Goal: Task Accomplishment & Management: Complete application form

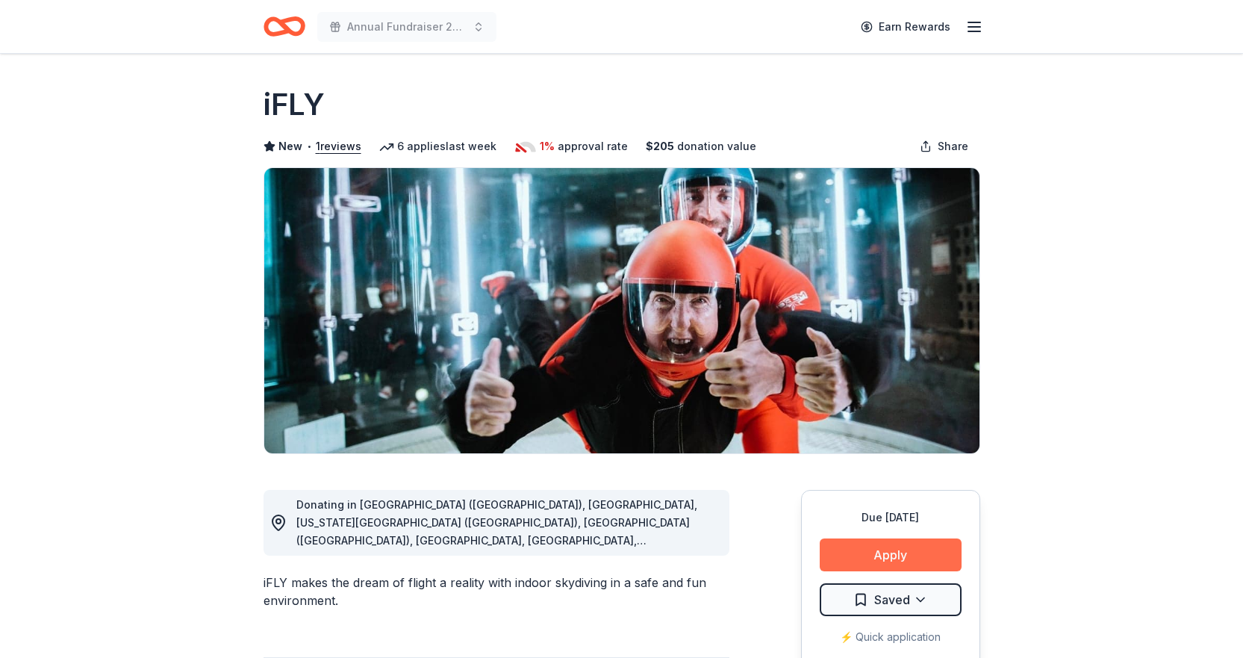
click at [904, 553] on button "Apply" at bounding box center [891, 554] width 142 height 33
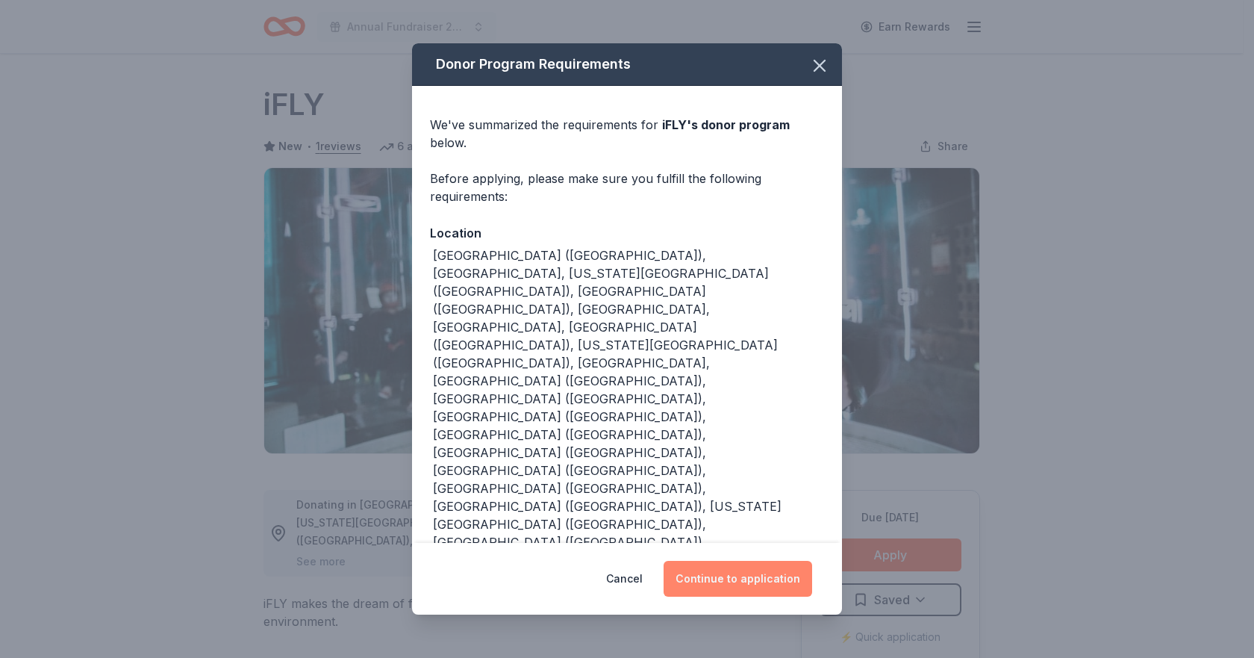
click at [697, 561] on button "Continue to application" at bounding box center [738, 579] width 149 height 36
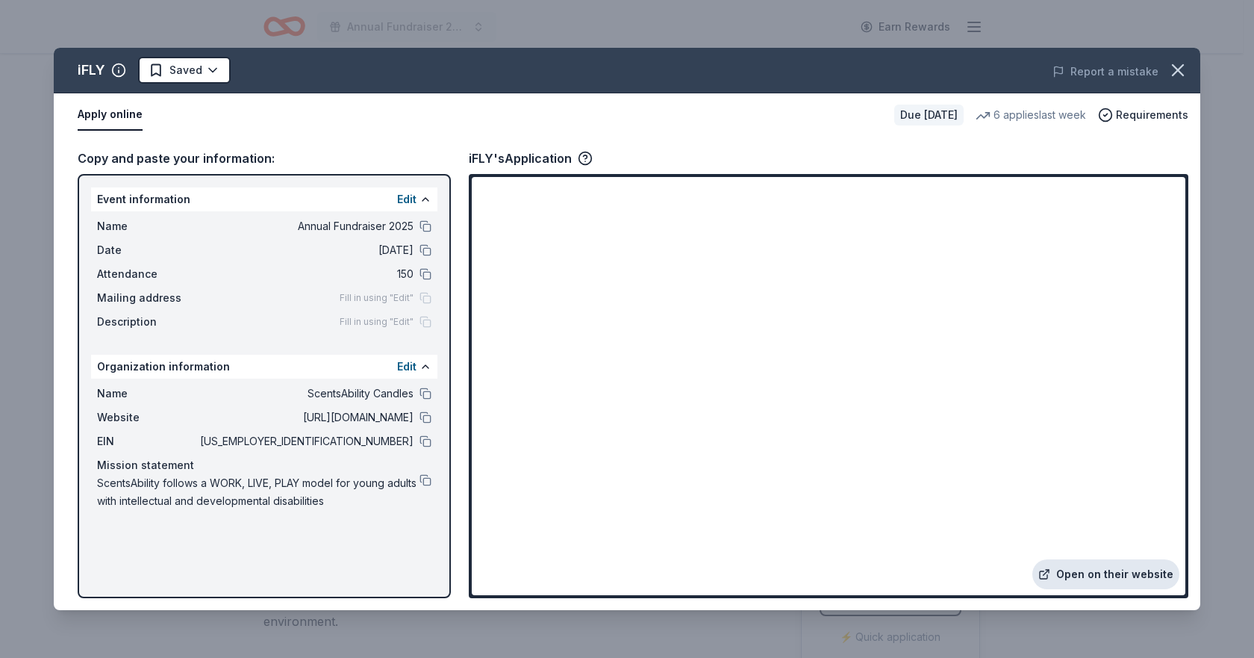
click at [1106, 570] on link "Open on their website" at bounding box center [1106, 574] width 147 height 30
click at [164, 76] on html "Annual Fundraiser 2025 Earn Rewards Due in 42 days Share iFLY New • 1 reviews 6…" at bounding box center [627, 329] width 1254 height 658
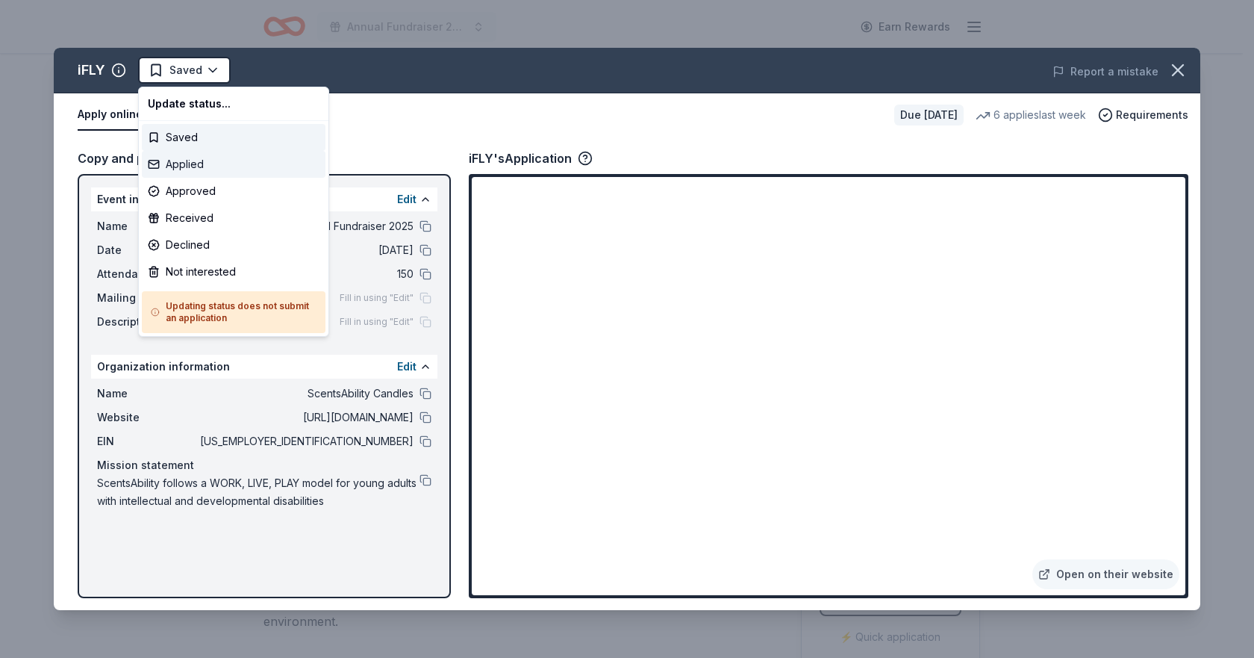
click at [193, 169] on div "Applied" at bounding box center [234, 164] width 184 height 27
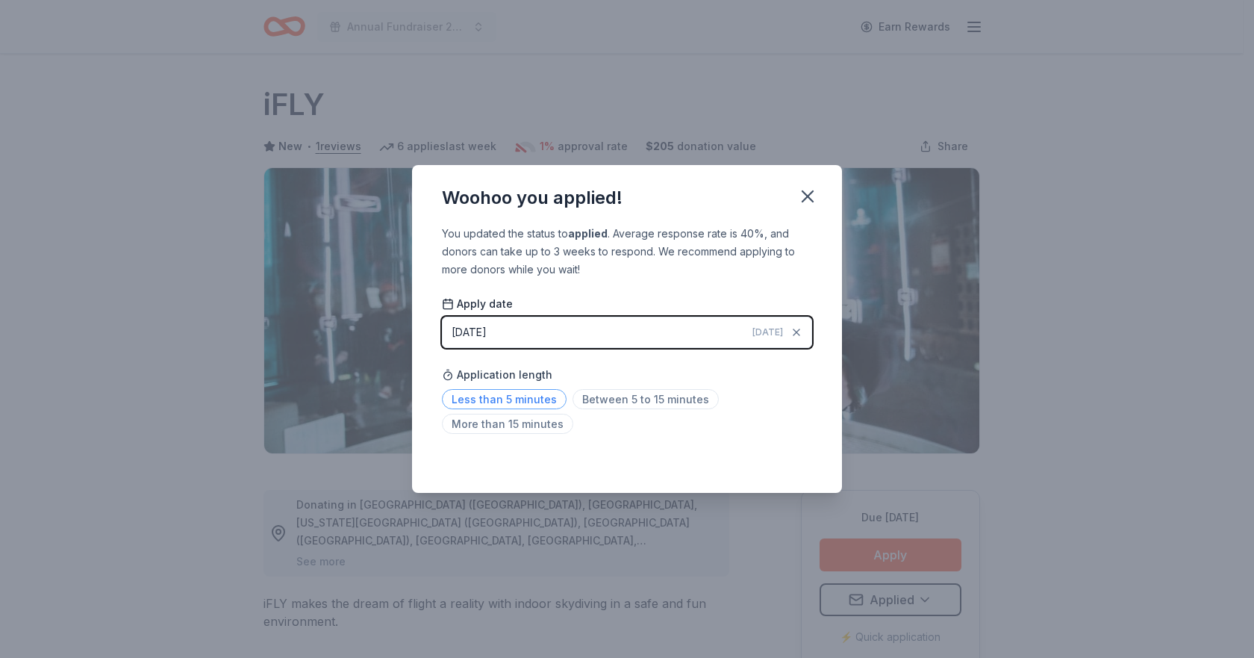
click at [528, 401] on span "Less than 5 minutes" at bounding box center [504, 399] width 125 height 20
click at [819, 203] on button "button" at bounding box center [807, 196] width 33 height 33
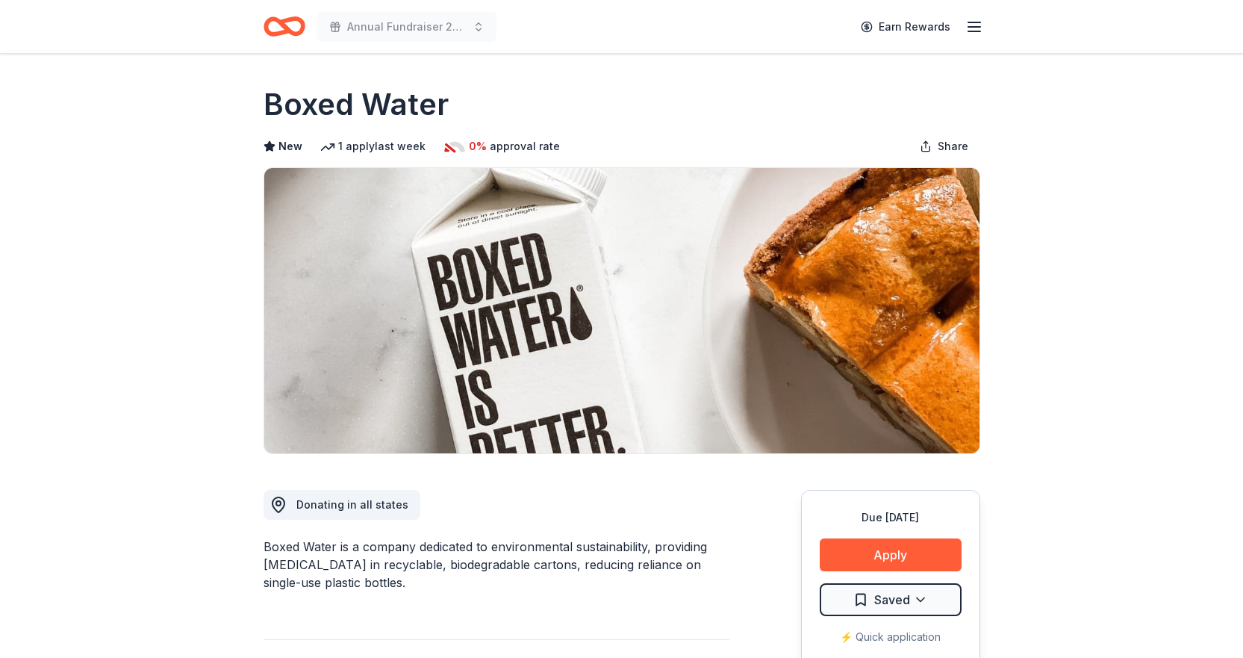
scroll to position [224, 0]
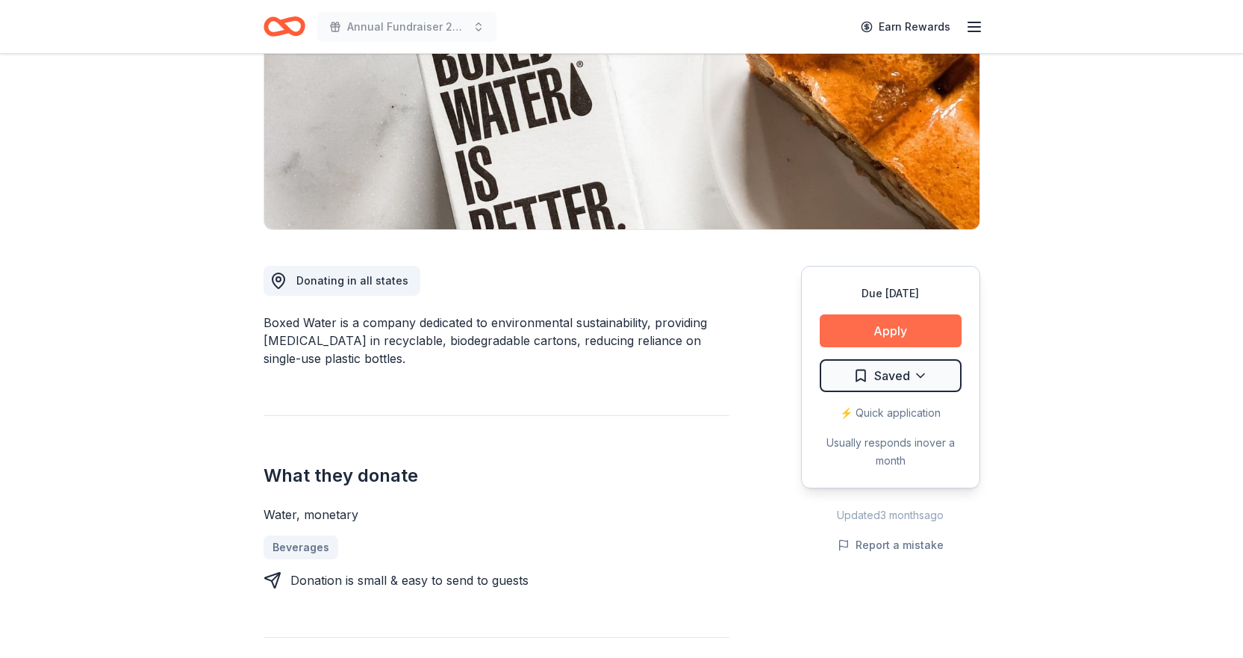
click at [915, 332] on button "Apply" at bounding box center [891, 330] width 142 height 33
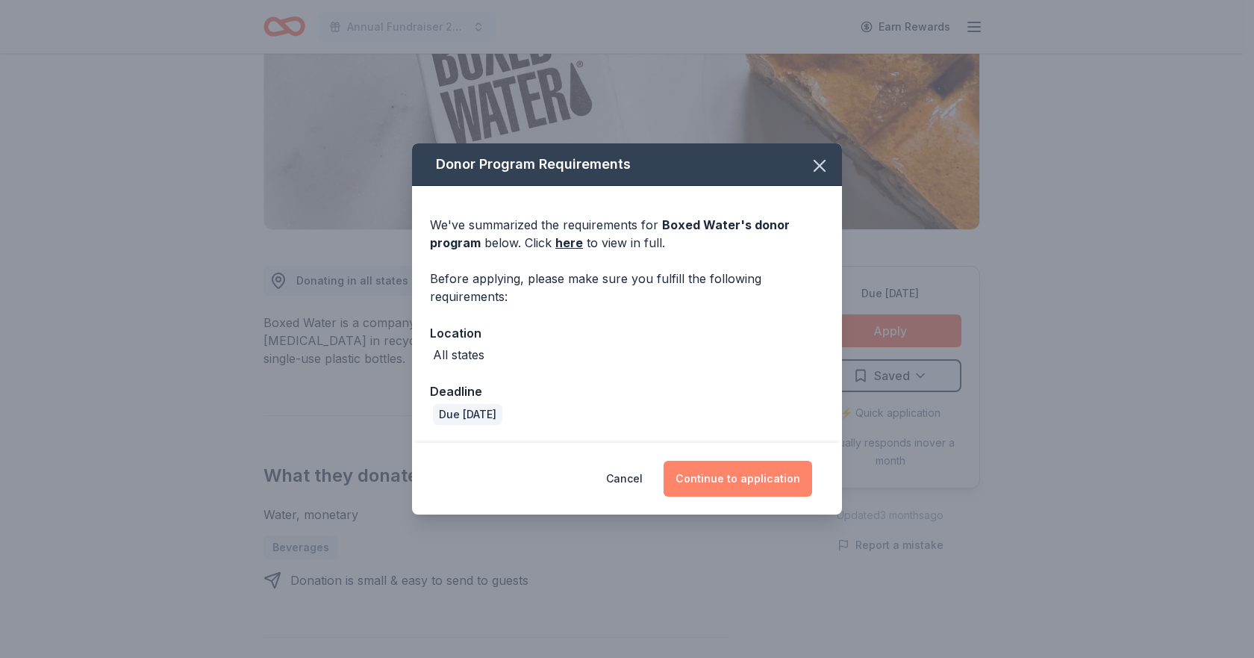
click at [736, 476] on button "Continue to application" at bounding box center [738, 479] width 149 height 36
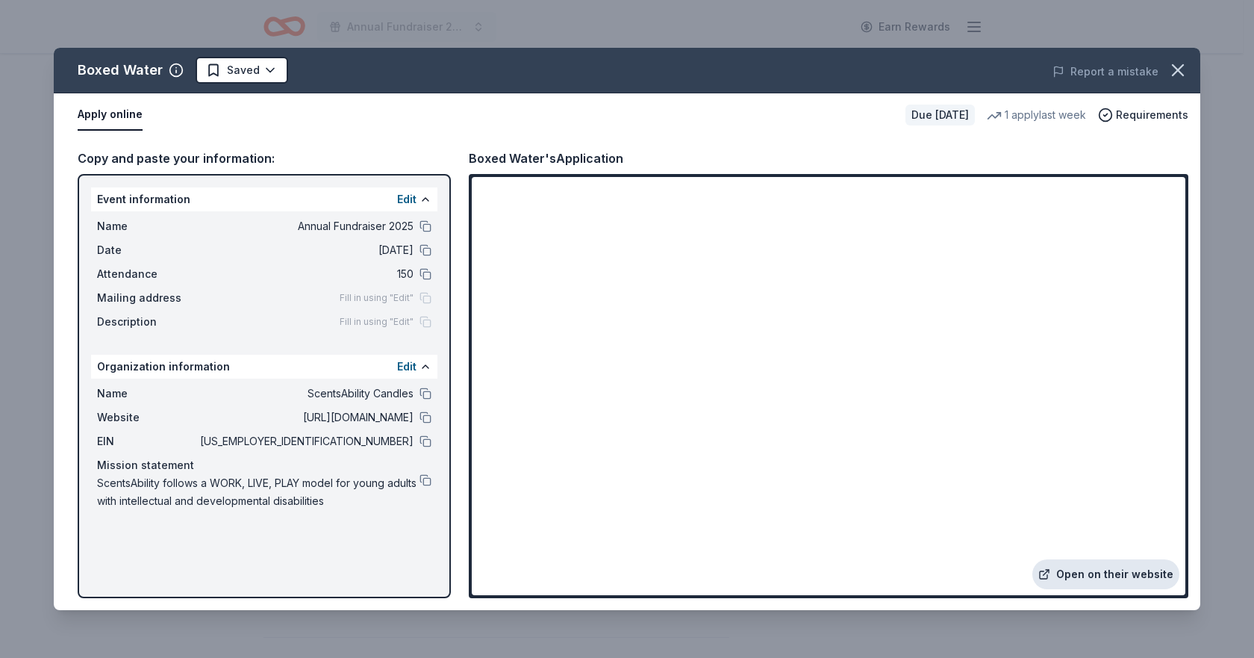
click at [1111, 568] on link "Open on their website" at bounding box center [1106, 574] width 147 height 30
click at [1159, 580] on link "Open on their website" at bounding box center [1106, 574] width 147 height 30
click at [1180, 72] on icon "button" at bounding box center [1178, 70] width 21 height 21
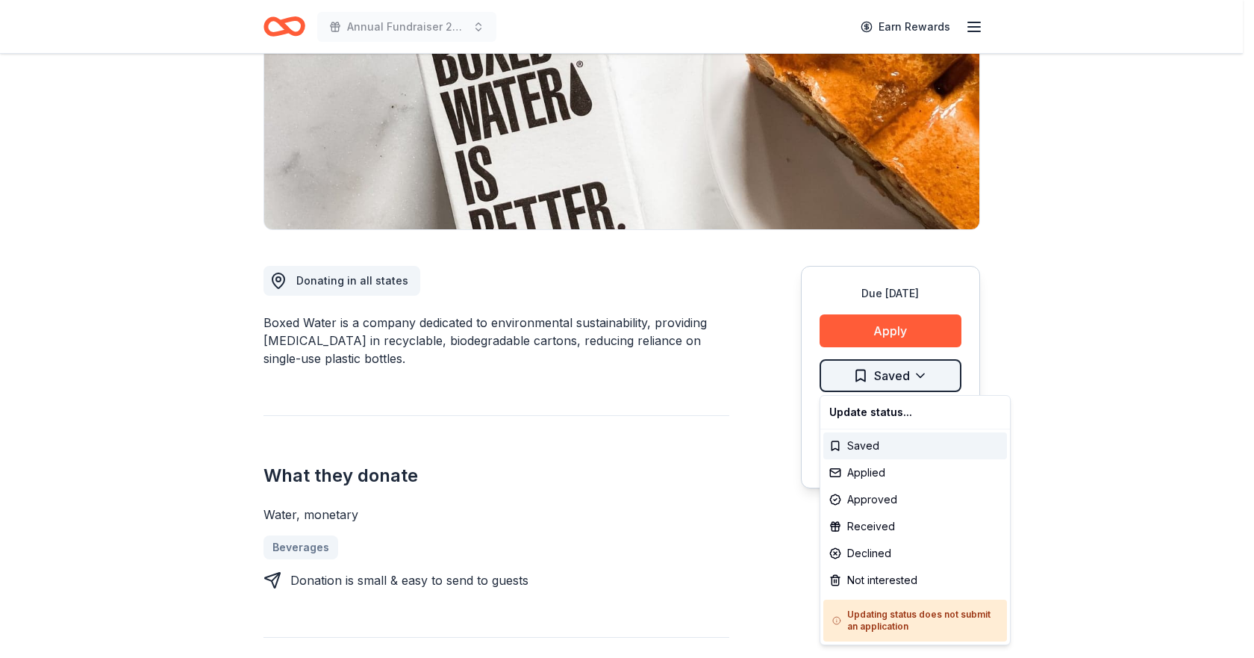
click at [882, 384] on html "Annual Fundraiser 2025 Earn Rewards Due in 42 days Share Boxed Water New 1 appl…" at bounding box center [627, 105] width 1254 height 658
click at [888, 454] on div "Saved" at bounding box center [916, 445] width 184 height 27
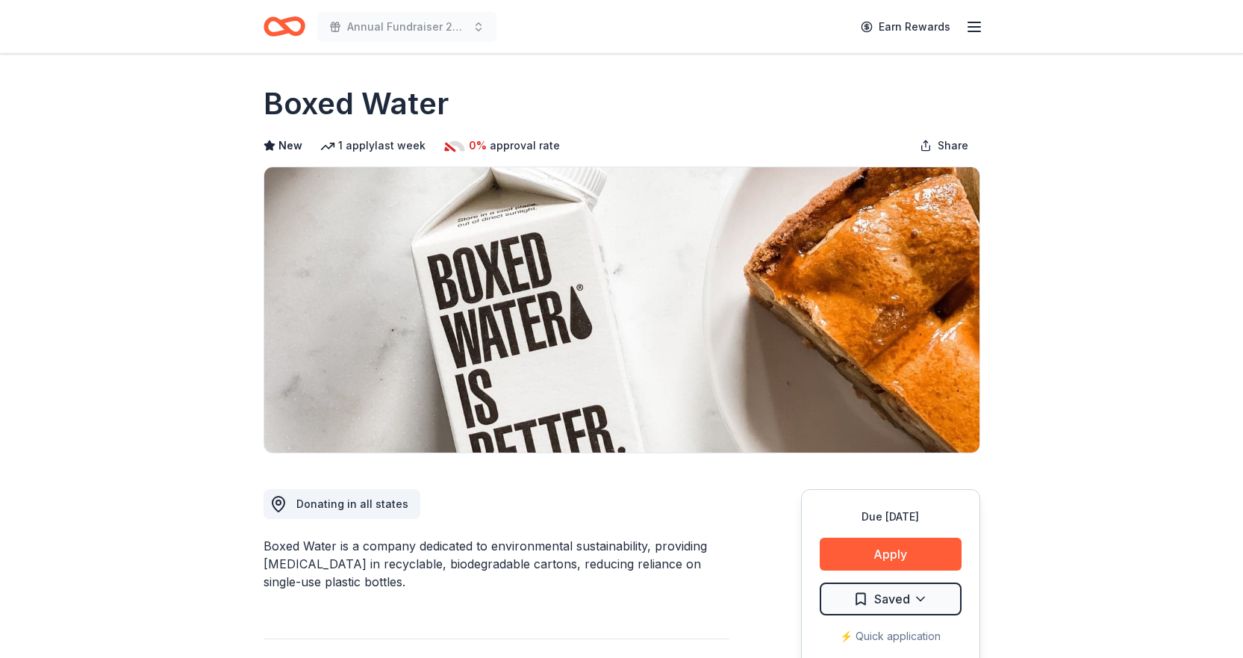
scroll to position [0, 0]
click at [290, 22] on icon "Home" at bounding box center [285, 26] width 42 height 35
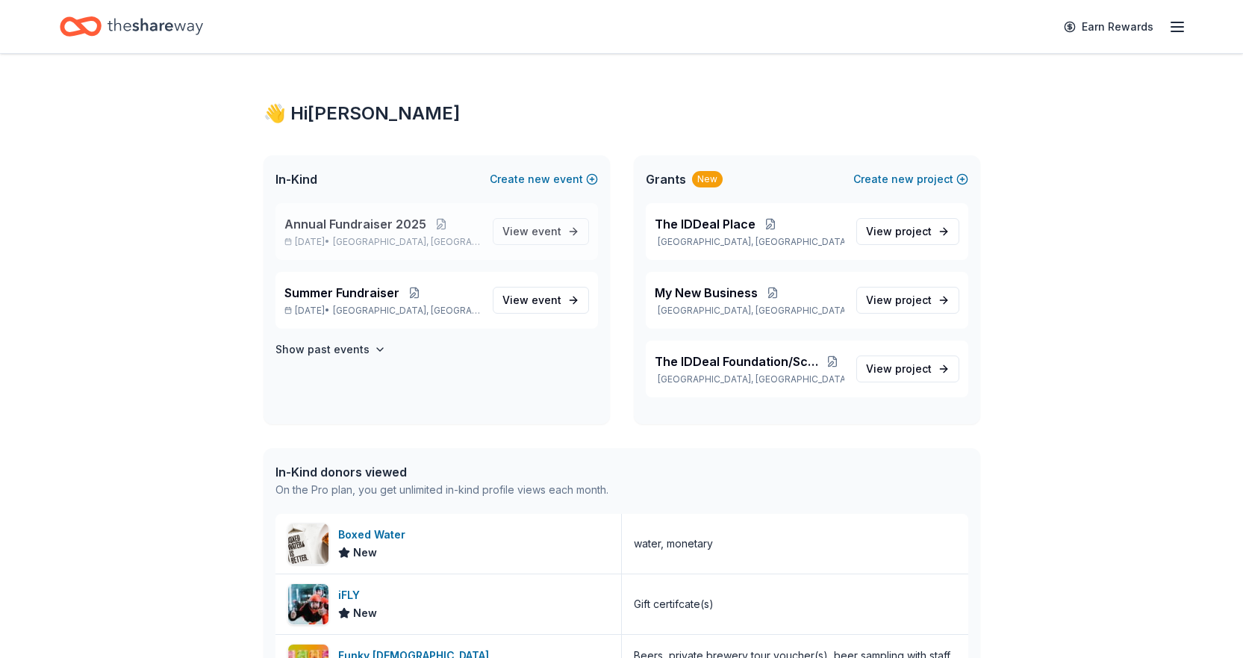
click at [370, 247] on span "Lauderdale Lakes, FL" at bounding box center [406, 242] width 147 height 12
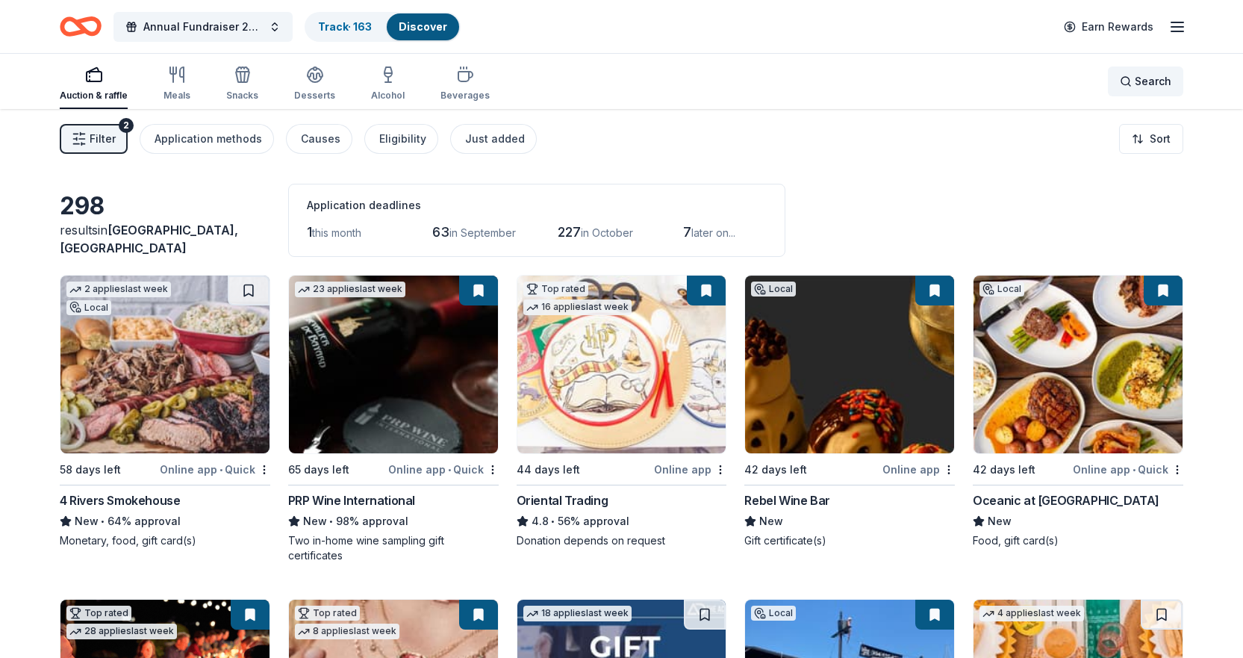
click at [1128, 82] on div "Search" at bounding box center [1146, 81] width 52 height 18
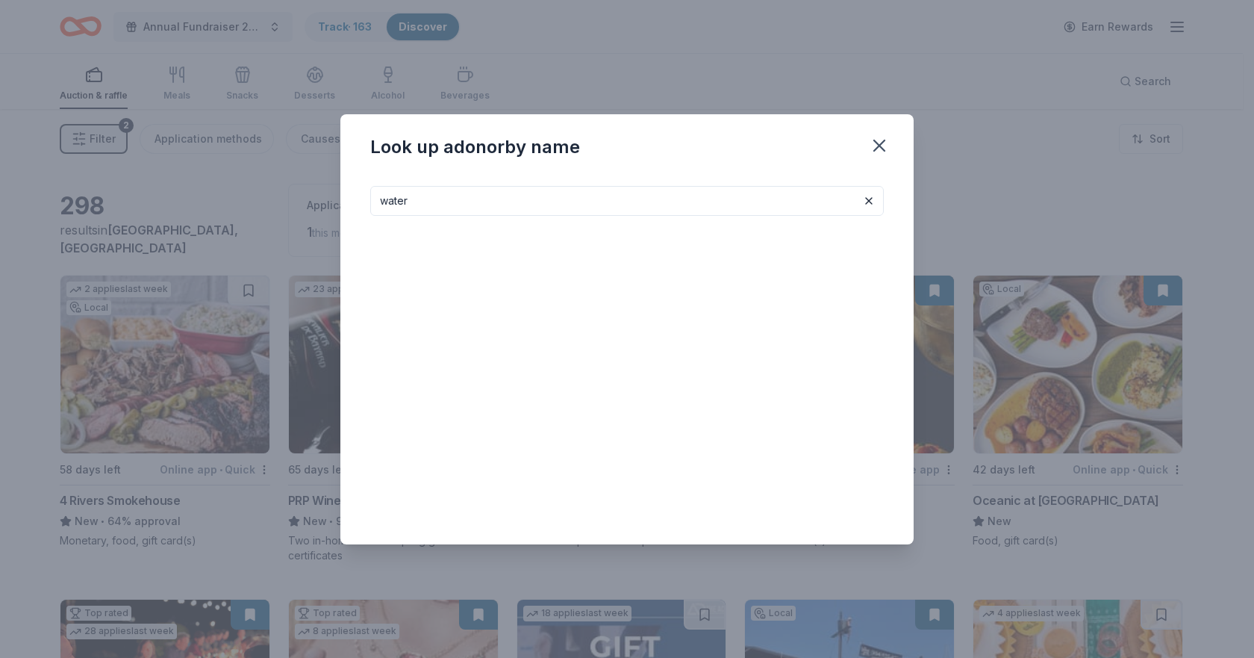
type input "water"
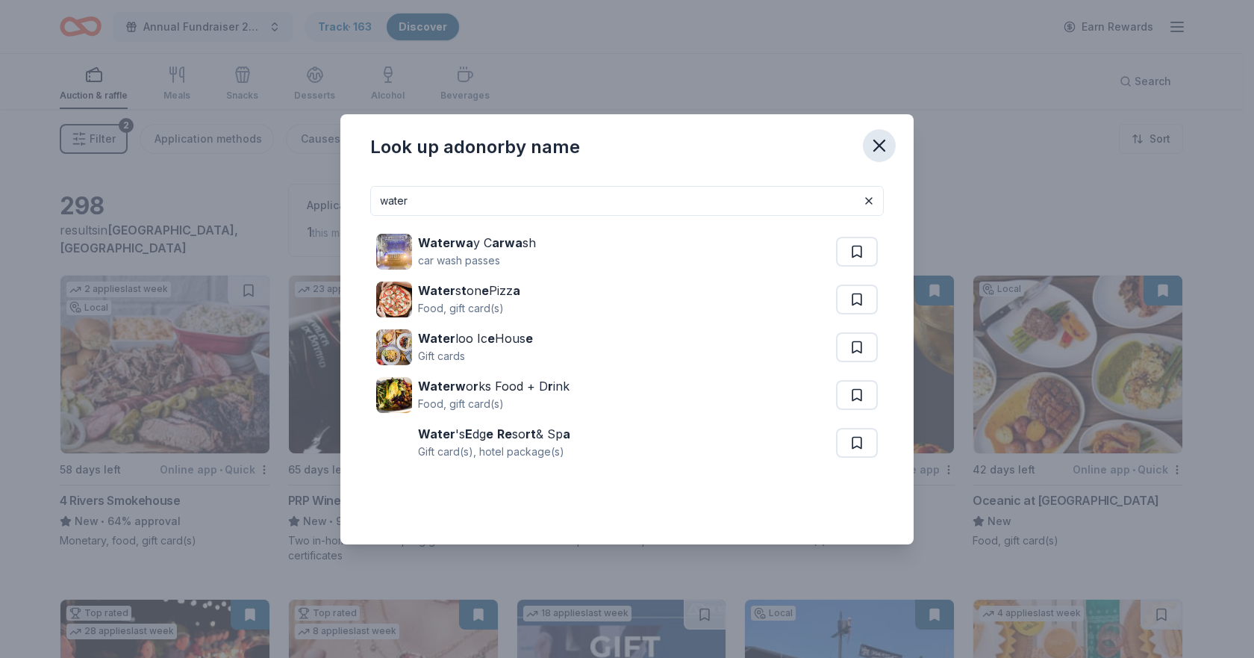
click at [880, 147] on icon "button" at bounding box center [879, 145] width 10 height 10
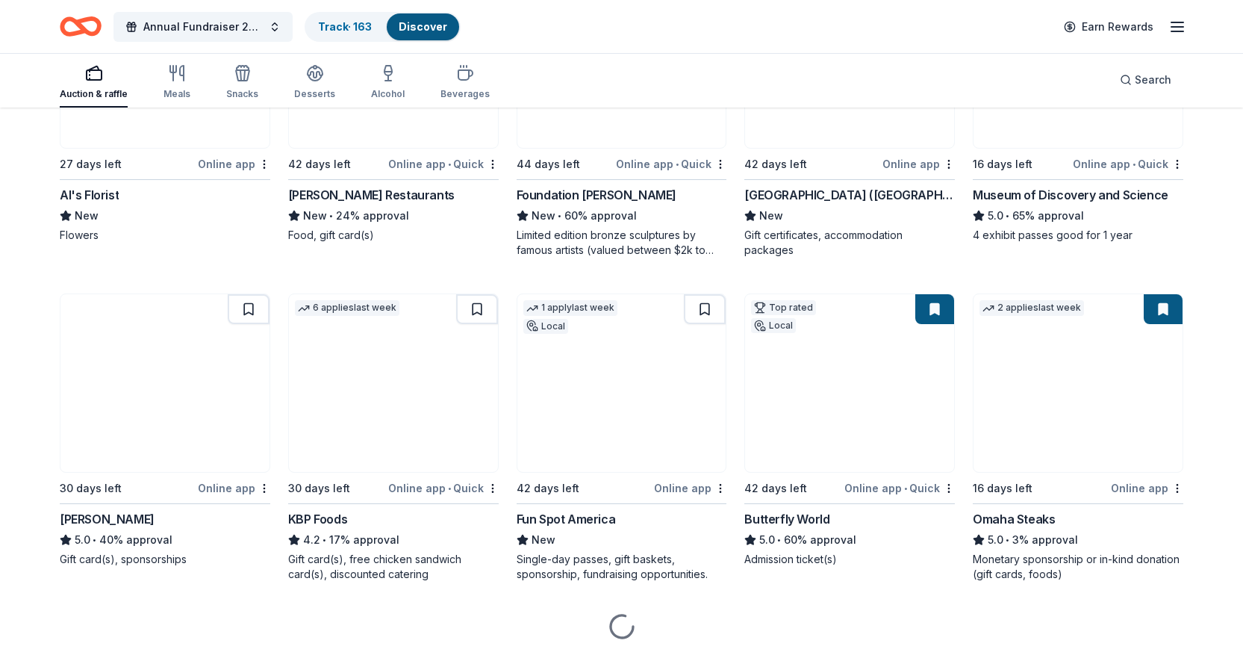
scroll to position [1643, 0]
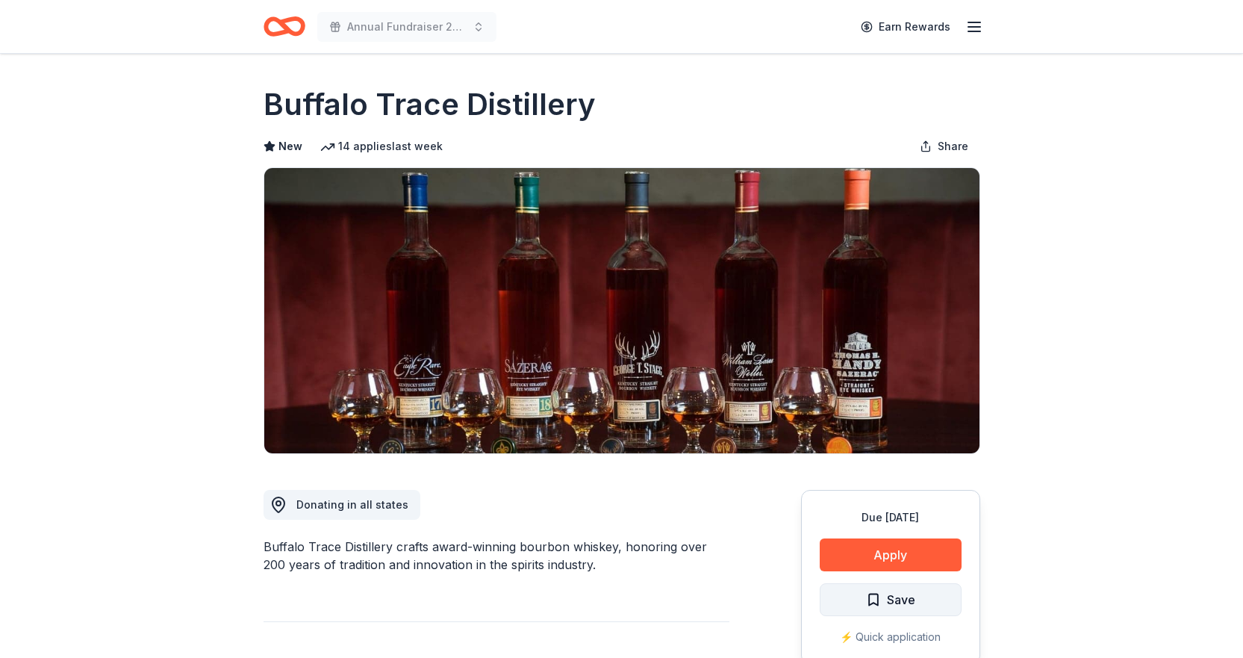
click at [892, 601] on span "Save" at bounding box center [901, 599] width 28 height 19
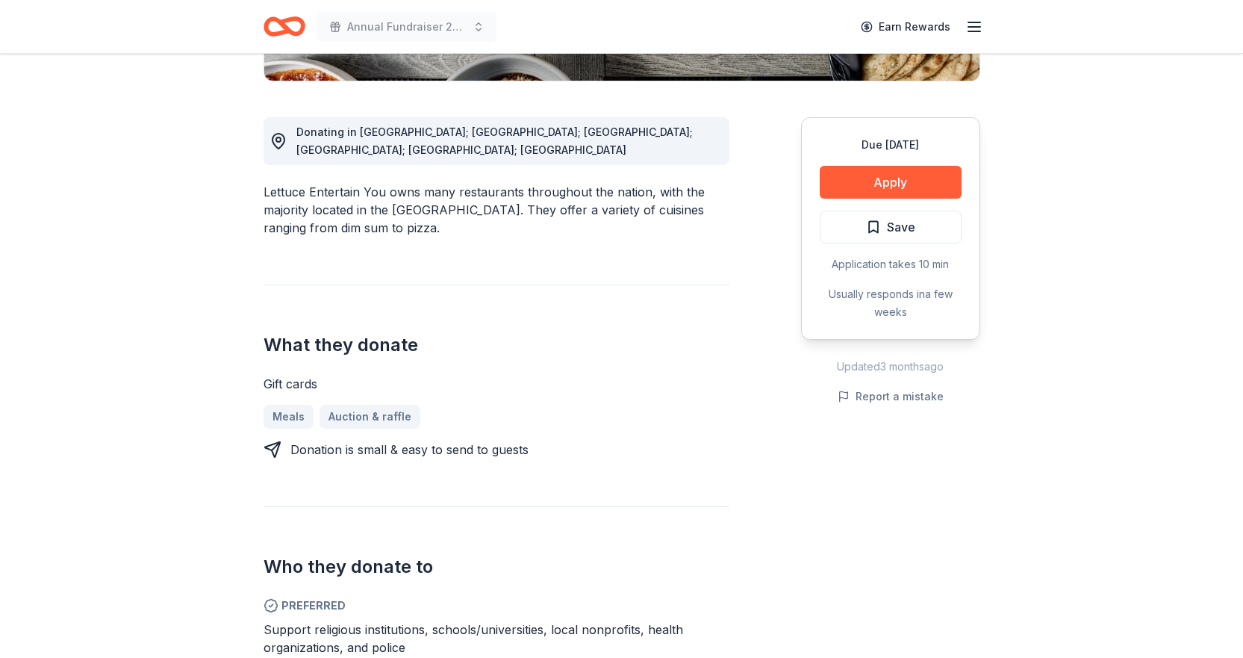
scroll to position [373, 0]
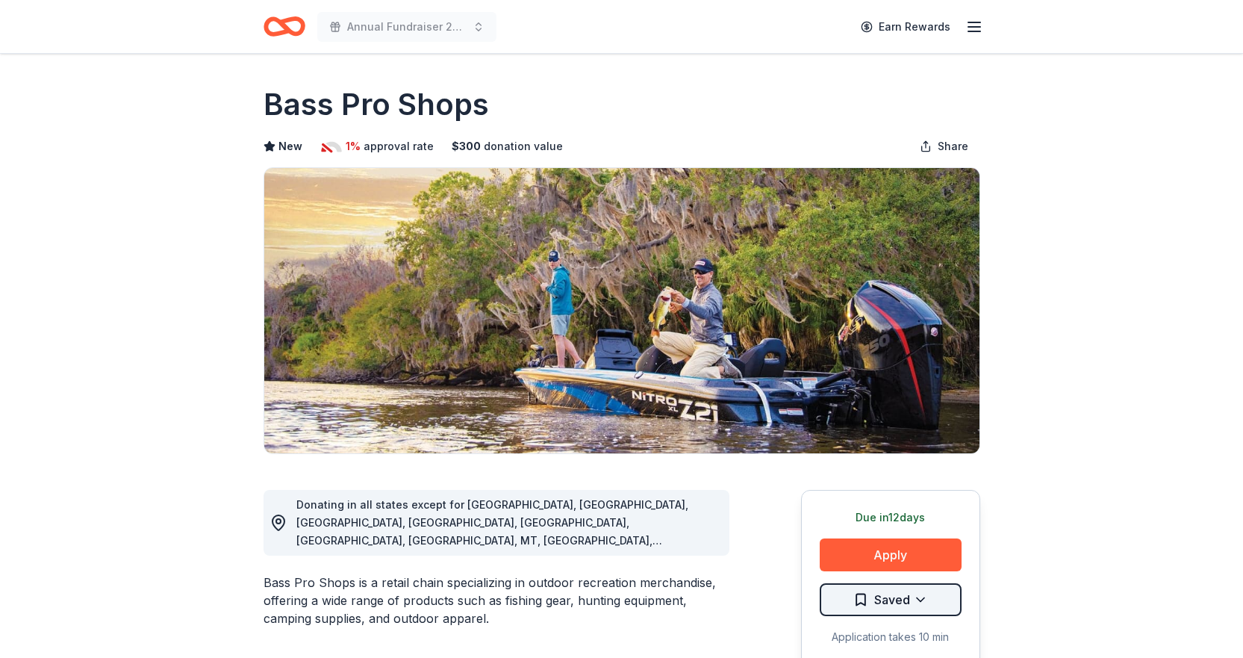
click at [908, 603] on html "Annual Fundraiser 2025 Earn Rewards Due [DATE] Share Bass Pro Shops New 1% appr…" at bounding box center [621, 329] width 1243 height 658
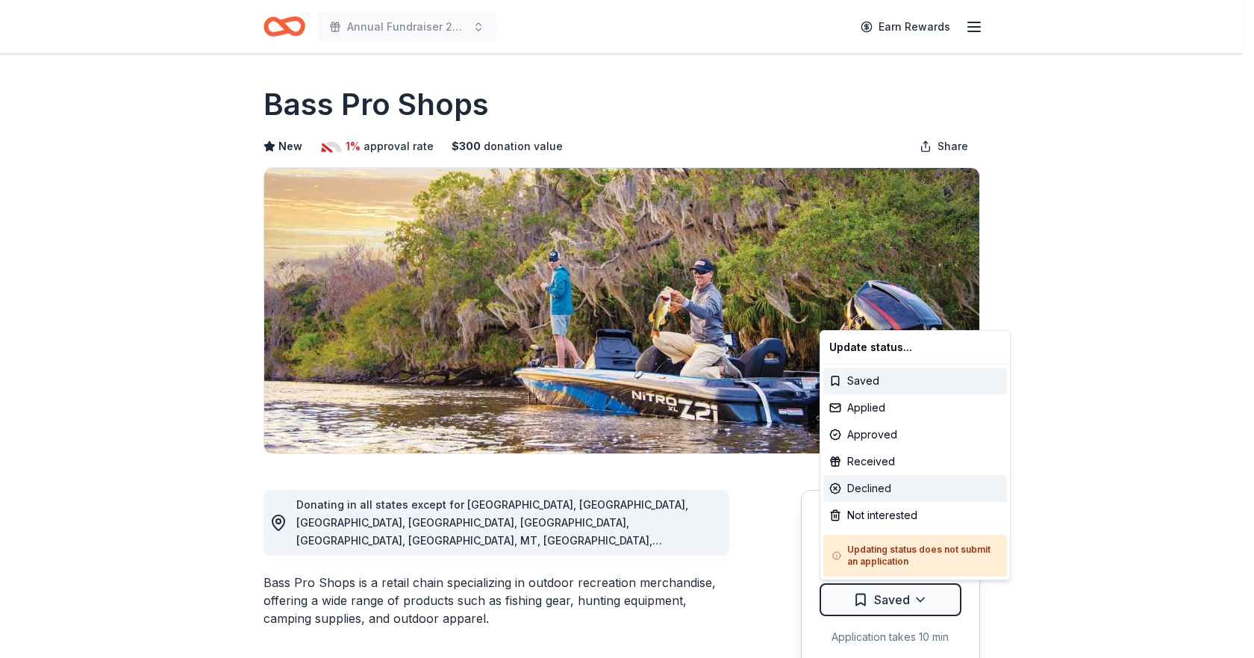
click at [876, 488] on div "Declined" at bounding box center [916, 488] width 184 height 27
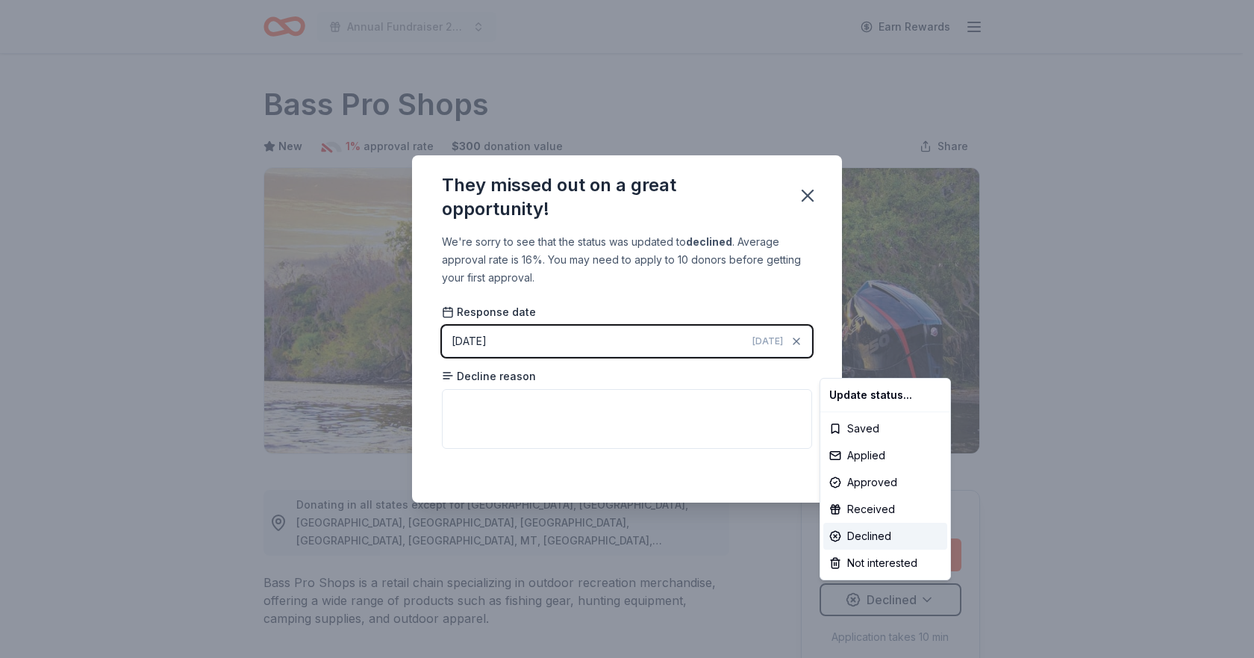
click at [535, 448] on html "Annual Fundraiser 2025 Earn Rewards Due [DATE] Share Bass Pro Shops New 1% appr…" at bounding box center [627, 329] width 1254 height 658
click at [532, 426] on textarea at bounding box center [627, 419] width 370 height 60
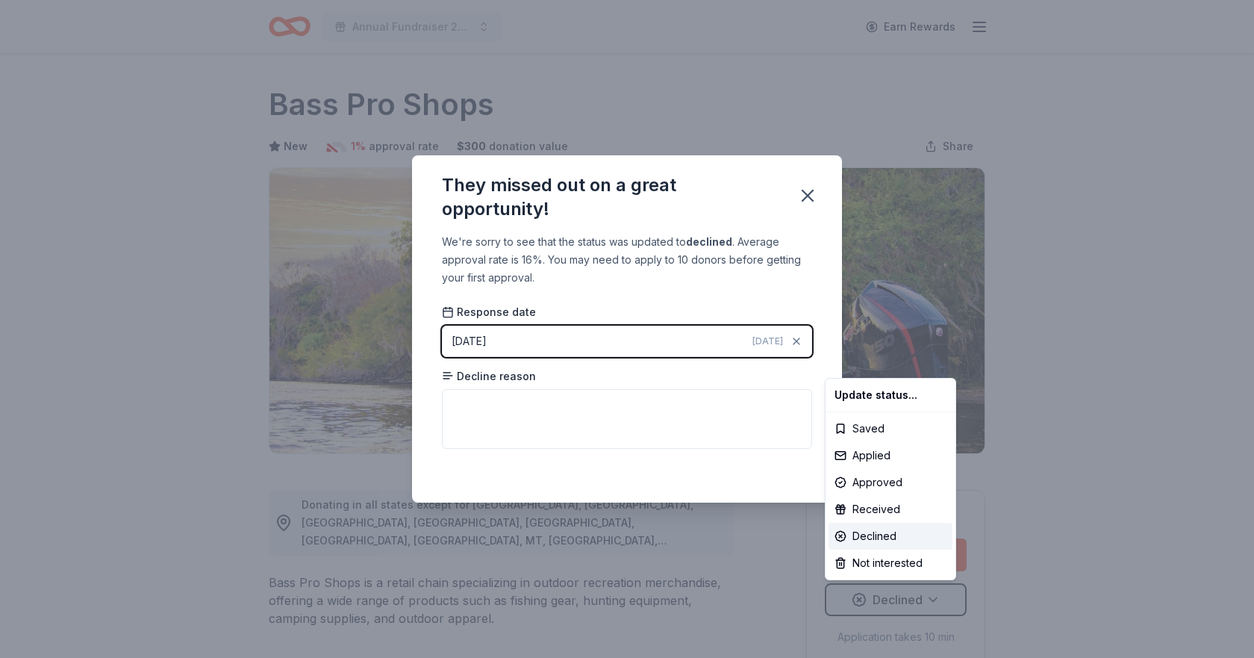
click at [527, 416] on html "Annual Fundraiser 2025 Earn Rewards Due [DATE] Share Bass Pro Shops New 1% appr…" at bounding box center [627, 329] width 1254 height 658
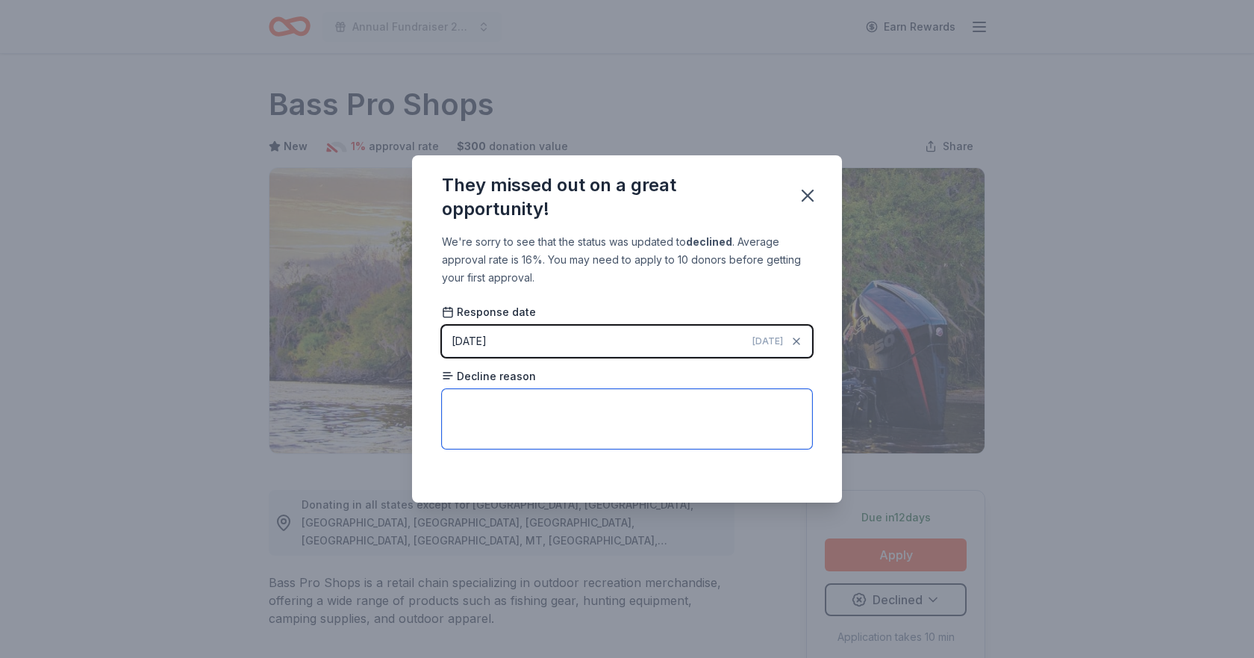
click at [497, 415] on textarea at bounding box center [627, 419] width 370 height 60
type textarea "doe"
